Goal: Task Accomplishment & Management: Complete application form

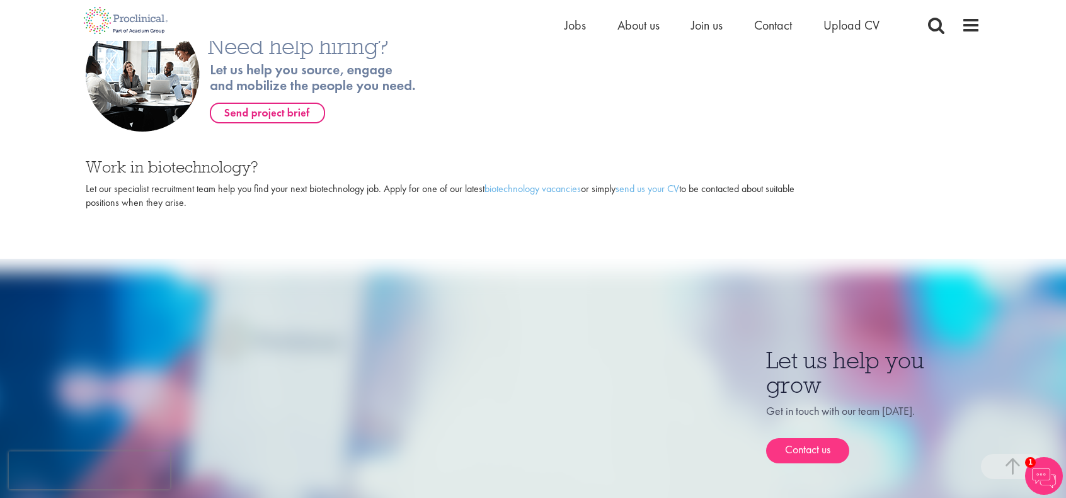
scroll to position [425, 0]
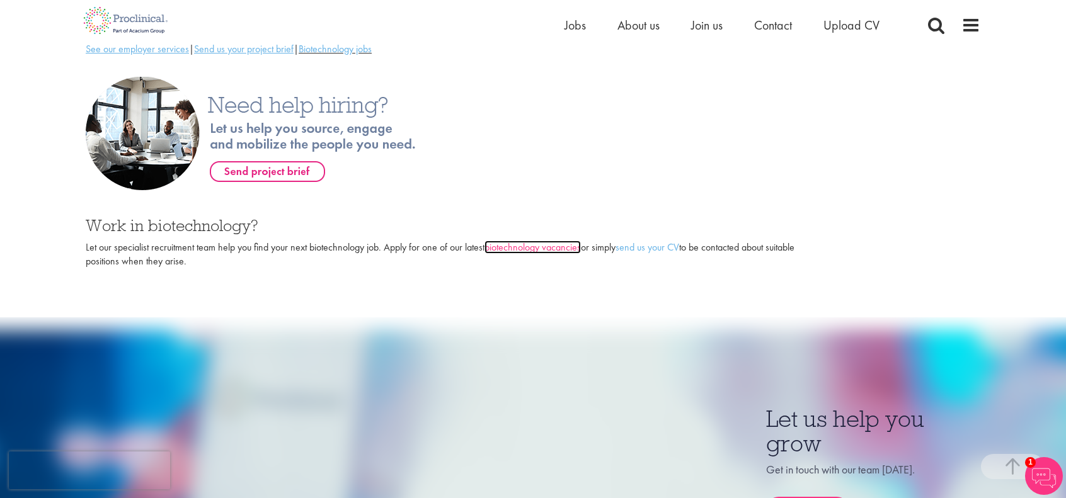
click at [559, 241] on link "biotechnology vacancies" at bounding box center [533, 247] width 96 height 13
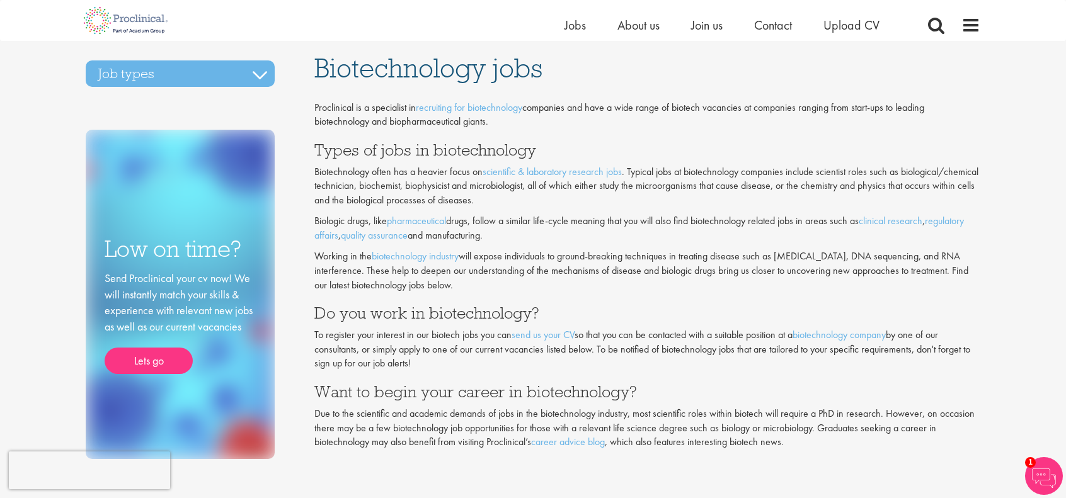
scroll to position [30, 0]
click at [543, 339] on link "send us your CV" at bounding box center [543, 335] width 63 height 13
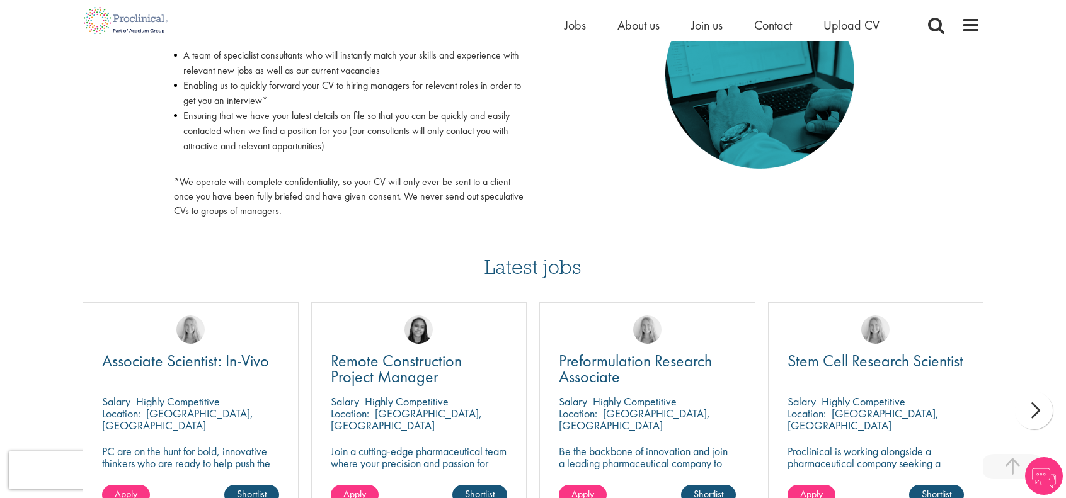
scroll to position [643, 0]
